Goal: Information Seeking & Learning: Learn about a topic

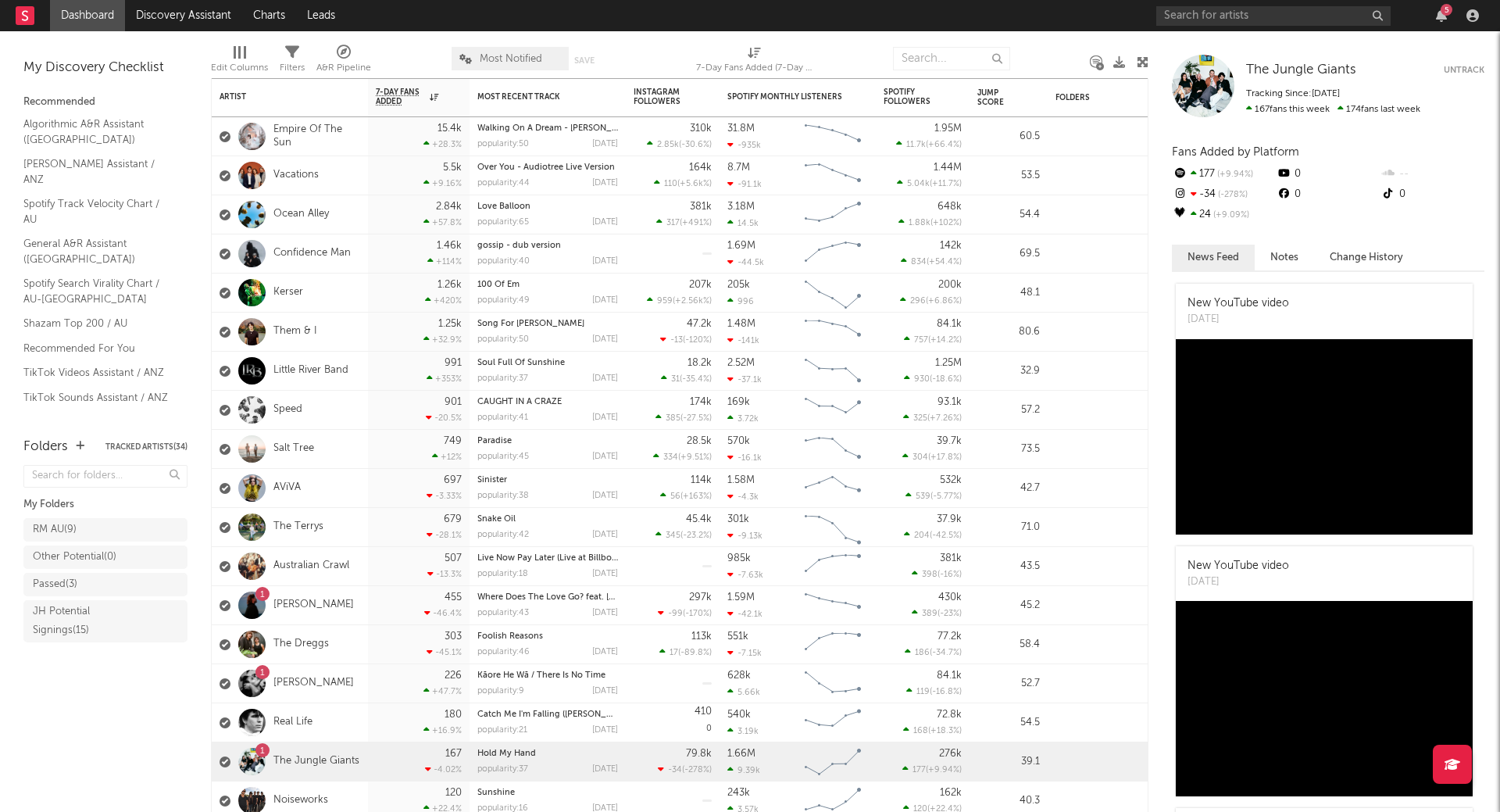
click at [1446, 14] on div "5" at bounding box center [1446, 10] width 12 height 12
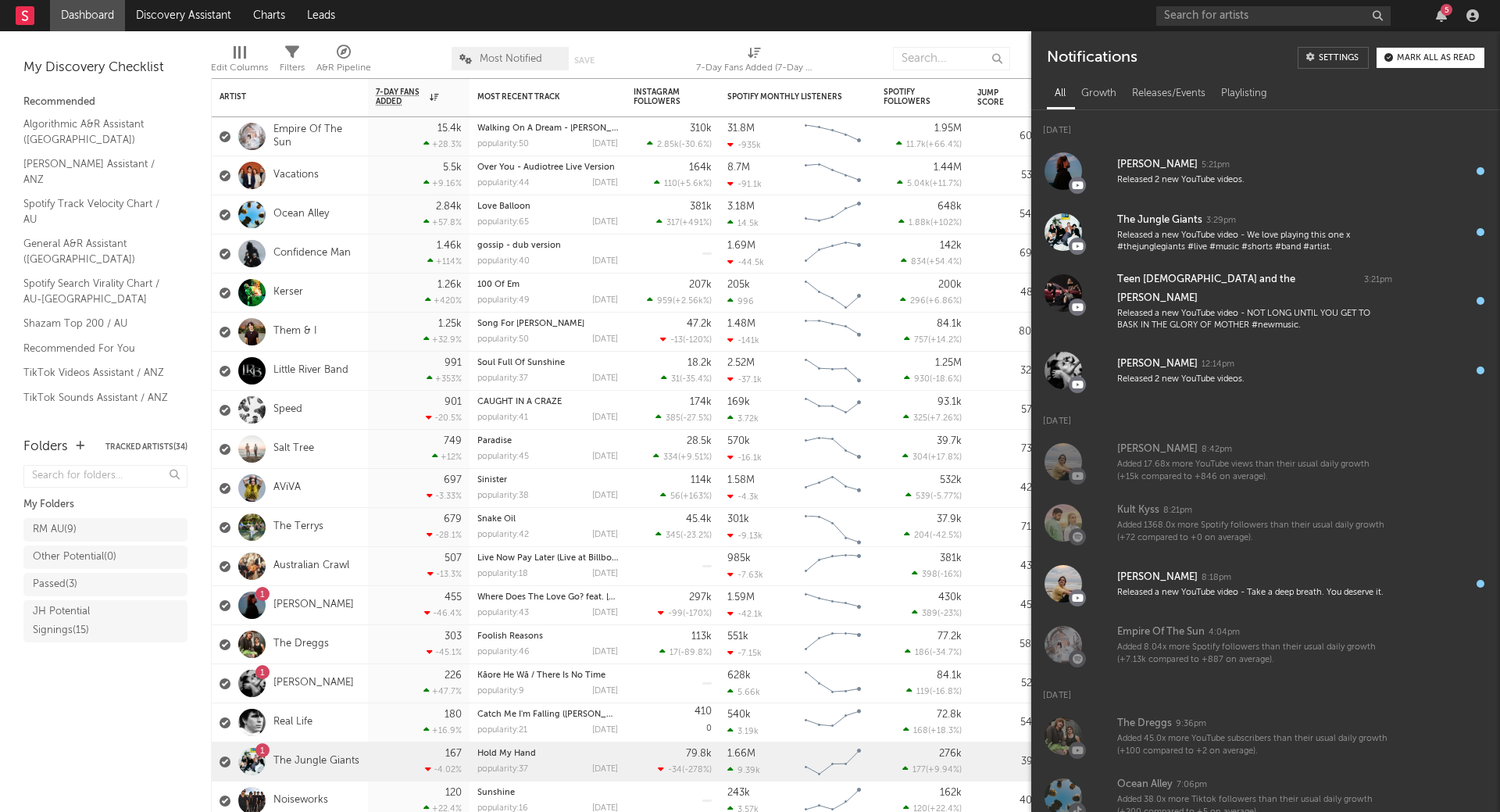
click at [1455, 55] on div "Mark all as read" at bounding box center [1436, 58] width 78 height 8
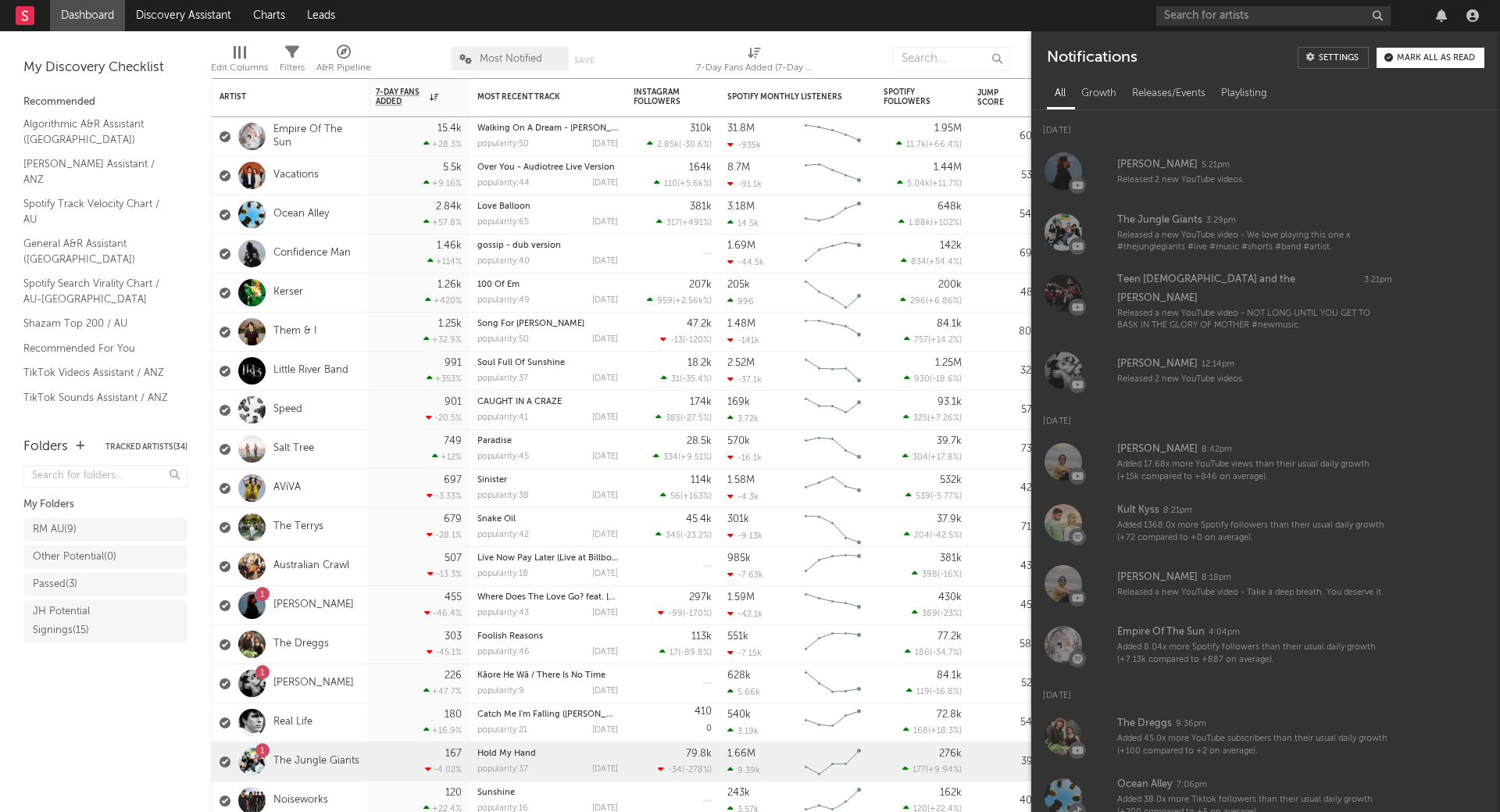
click at [1435, 3] on div at bounding box center [1320, 15] width 328 height 31
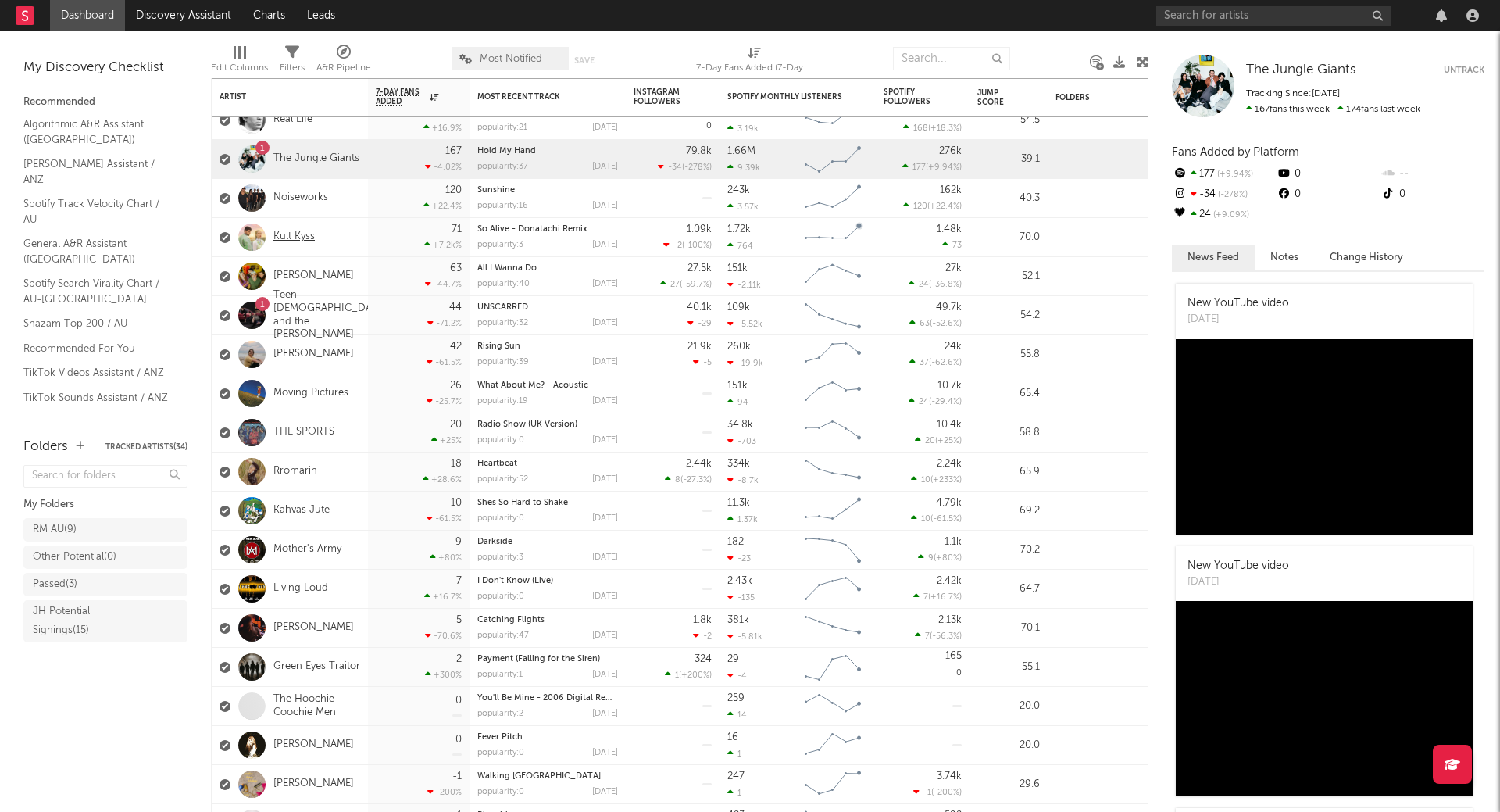
click at [298, 237] on link "Kult Kyss" at bounding box center [294, 237] width 42 height 14
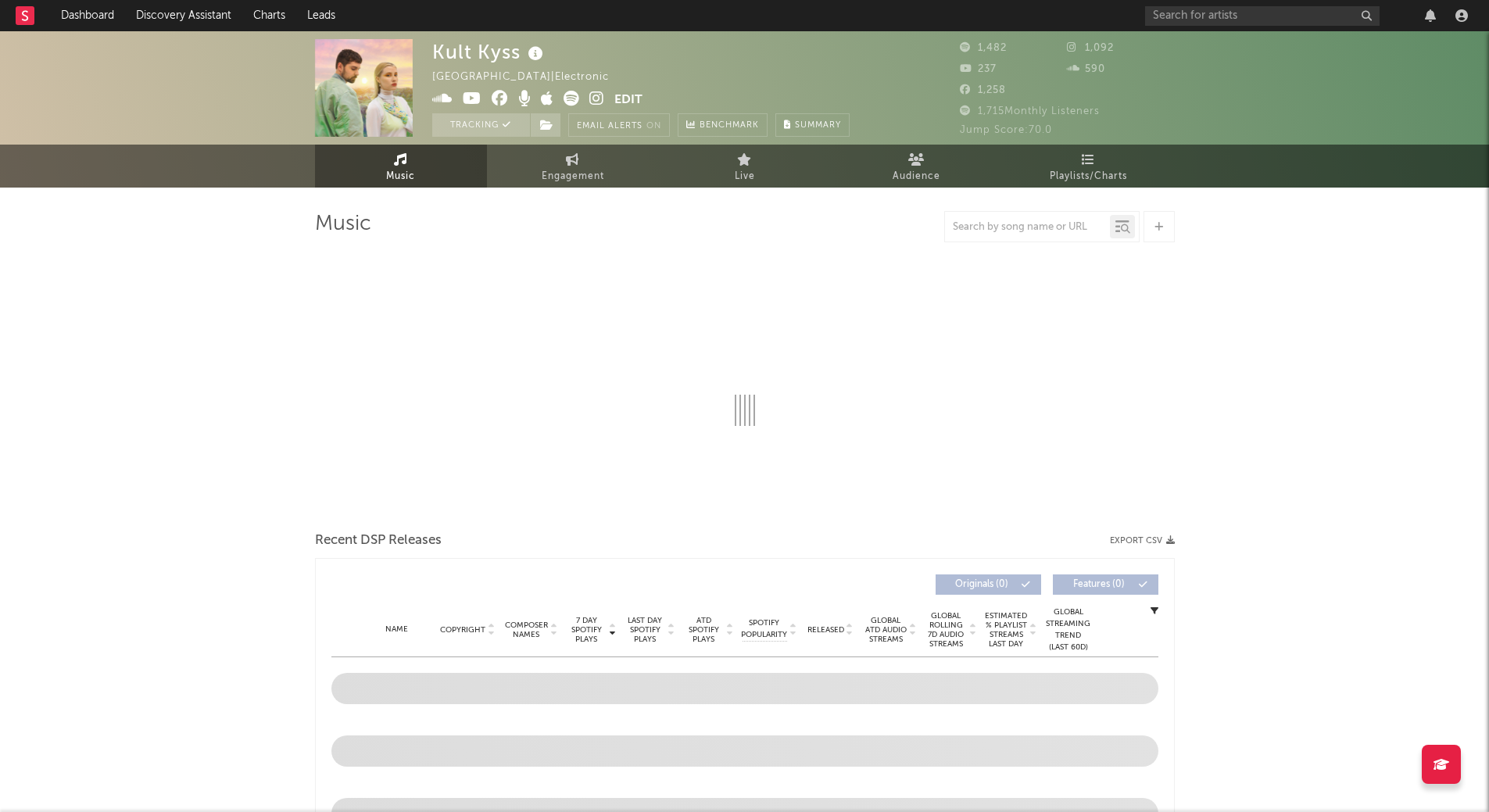
select select "6m"
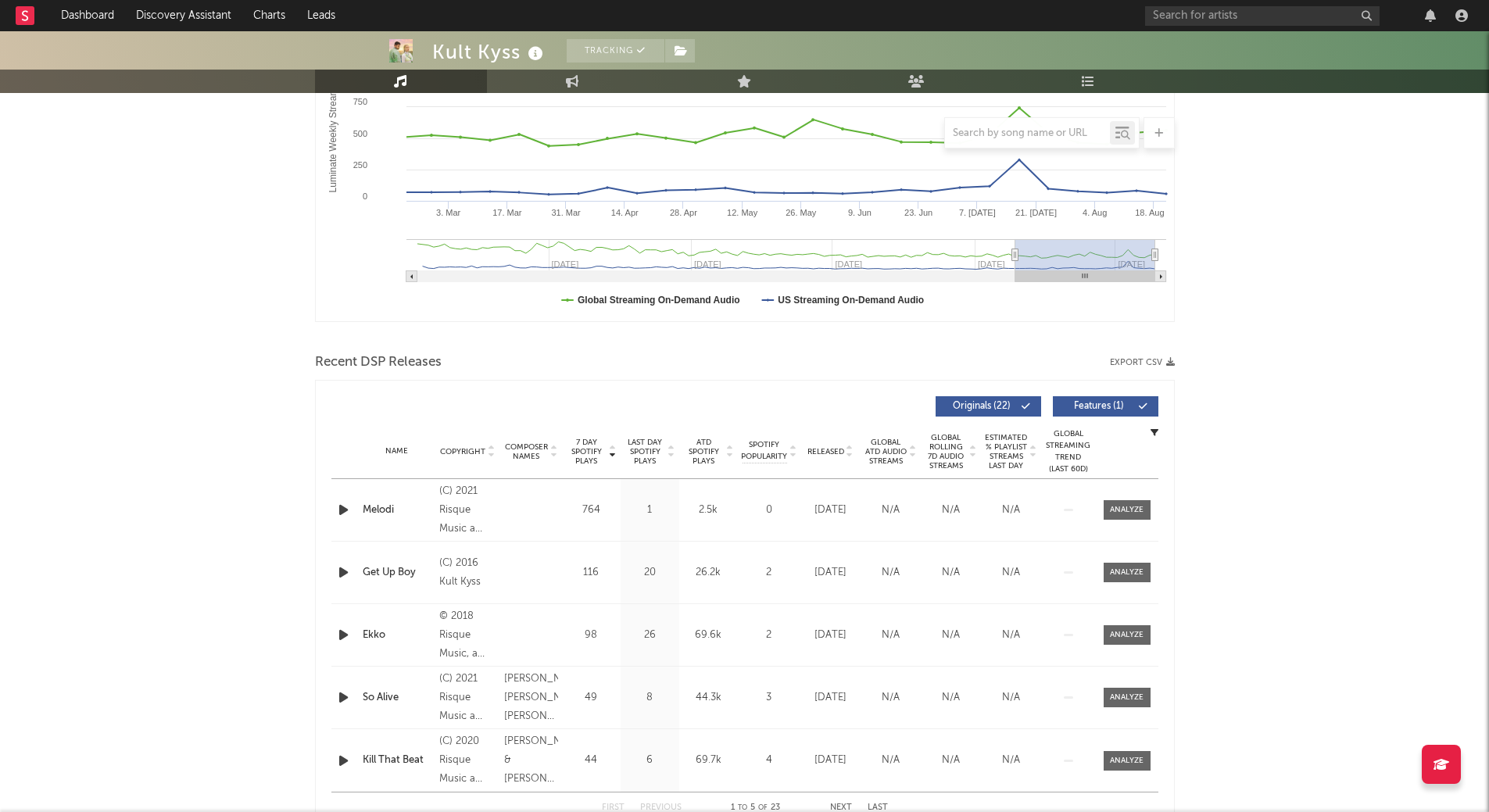
scroll to position [391, 0]
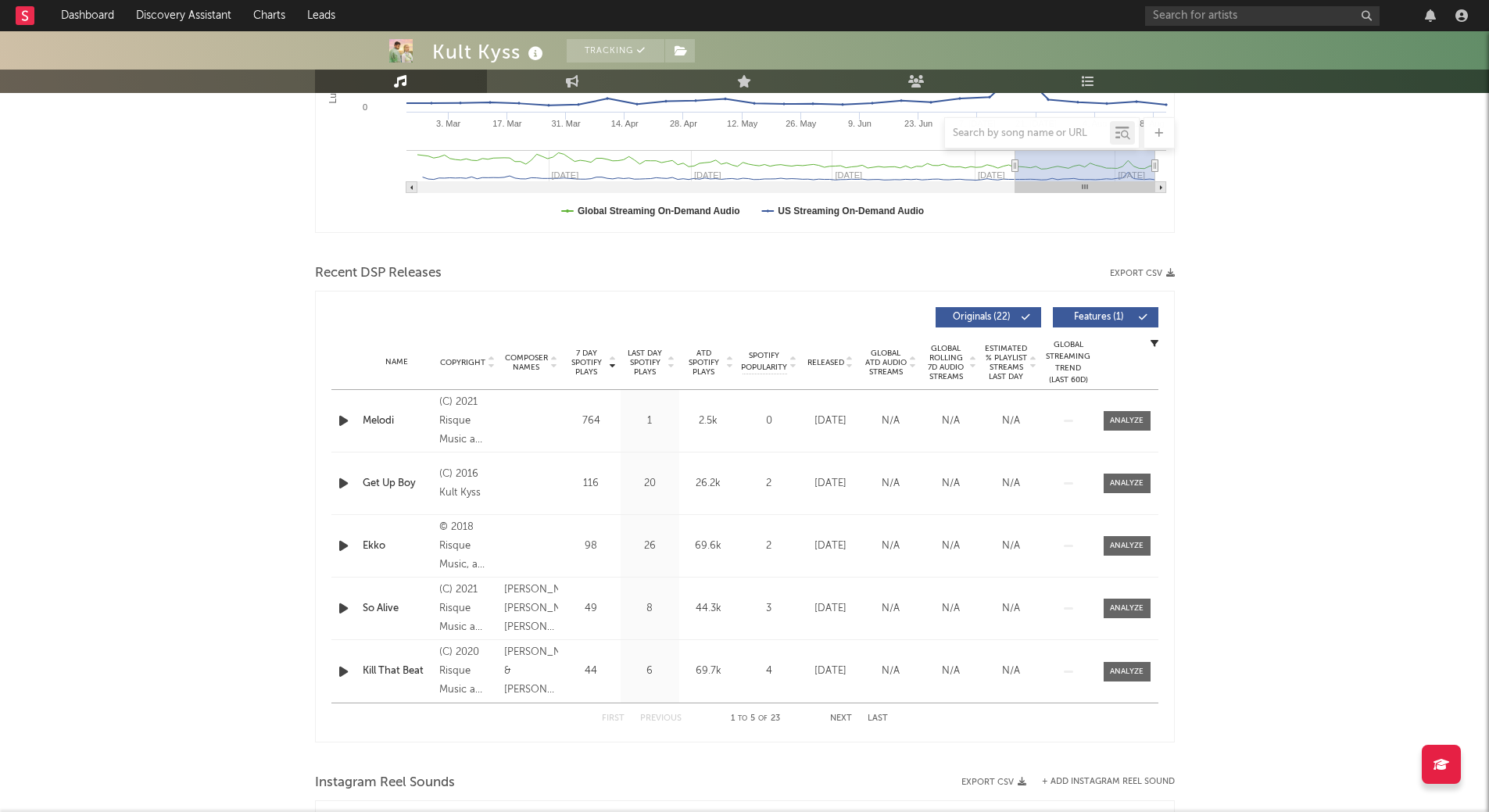
click at [651, 360] on span "Last Day Spotify Plays" at bounding box center [645, 362] width 42 height 28
click at [589, 358] on span "7 Day Spotify Plays" at bounding box center [586, 362] width 42 height 28
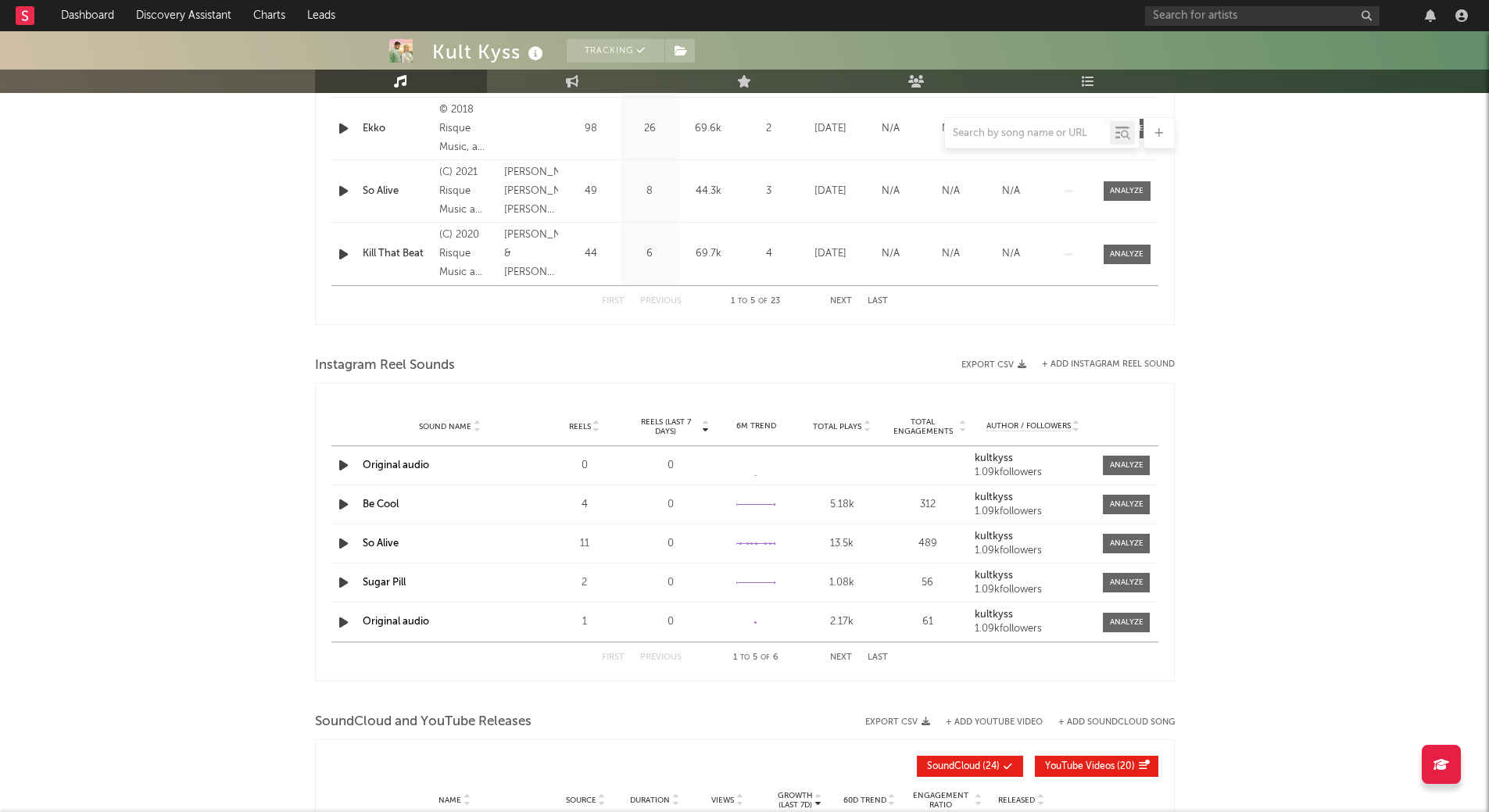
scroll to position [734, 0]
